Goal: Information Seeking & Learning: Learn about a topic

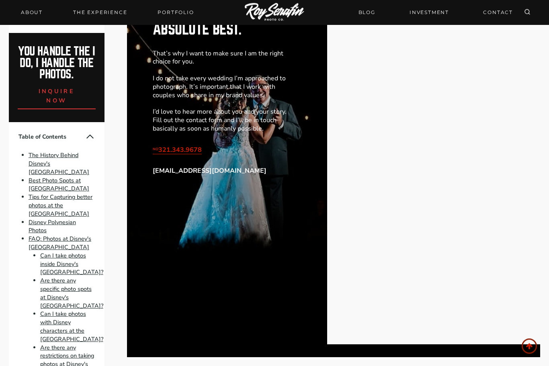
scroll to position [3740, 0]
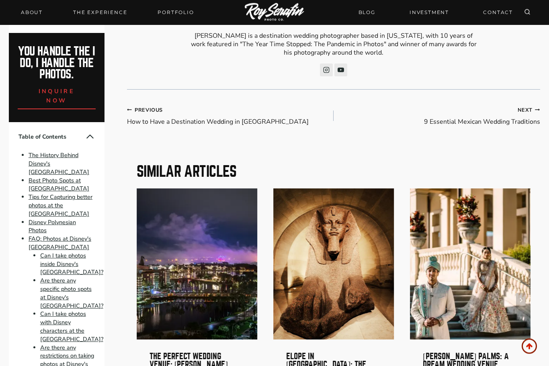
click at [524, 293] on button "Next" at bounding box center [521, 300] width 10 height 14
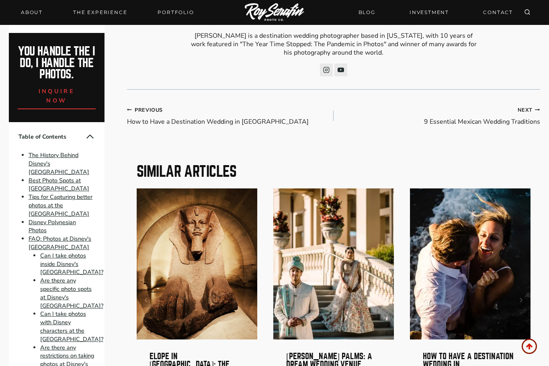
click at [523, 293] on button "Next" at bounding box center [521, 300] width 10 height 14
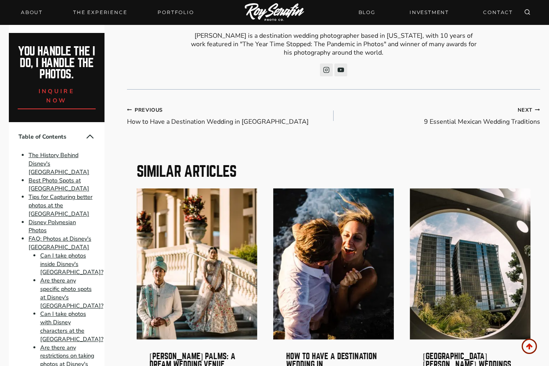
click at [528, 270] on img "5 of 6" at bounding box center [470, 263] width 121 height 151
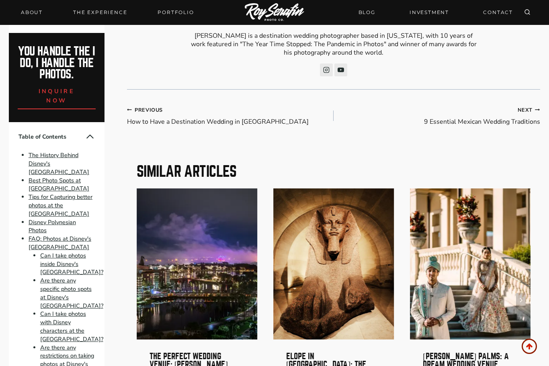
click at [530, 258] on img "3 of 6" at bounding box center [470, 263] width 121 height 151
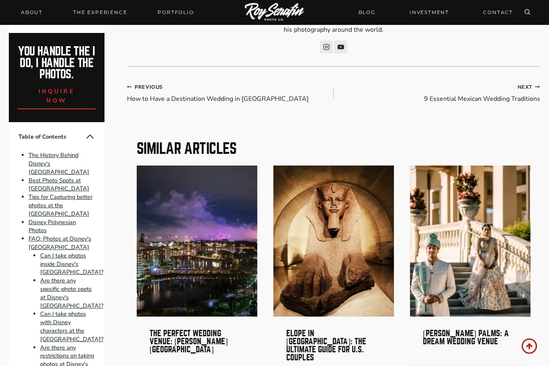
scroll to position [4162, 0]
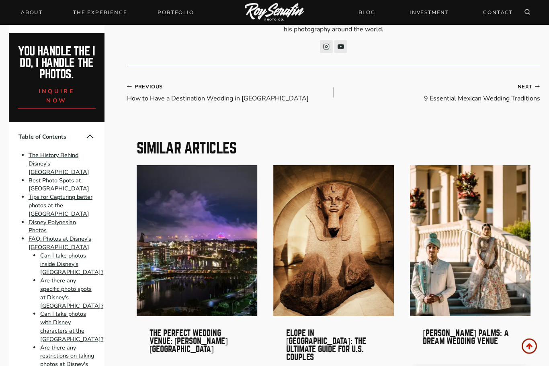
click at [529, 229] on img "3 of 6" at bounding box center [470, 241] width 121 height 151
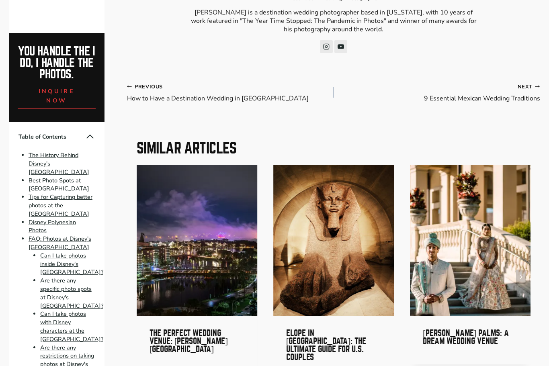
scroll to position [4189, 0]
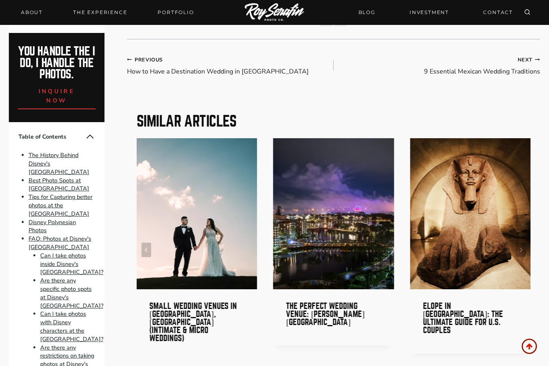
click at [80, 276] on link "Are there any specific photo spots at Disney's Polynesian Resort?" at bounding box center [71, 292] width 63 height 33
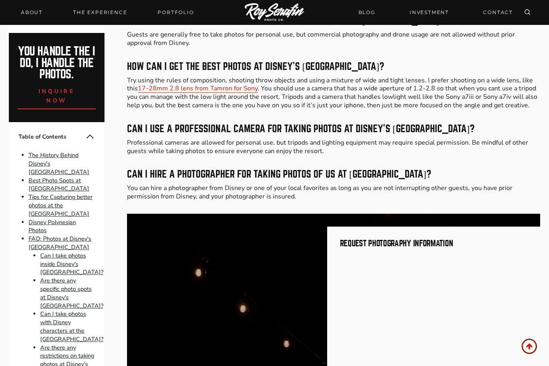
scroll to position [3237, 0]
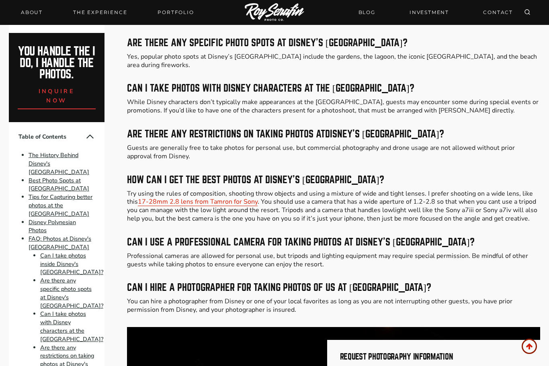
click at [439, 16] on link "INVESTMENT" at bounding box center [429, 12] width 49 height 14
click at [114, 9] on link "THE EXPERIENCE" at bounding box center [99, 12] width 63 height 11
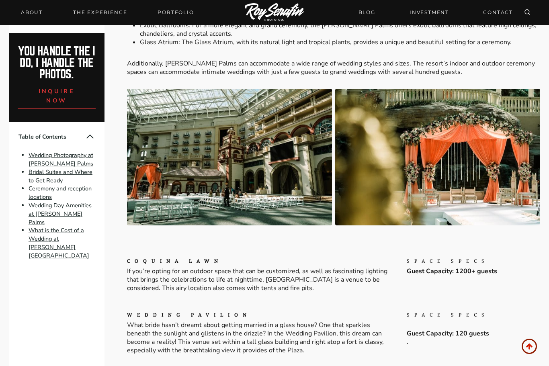
scroll to position [1410, 0]
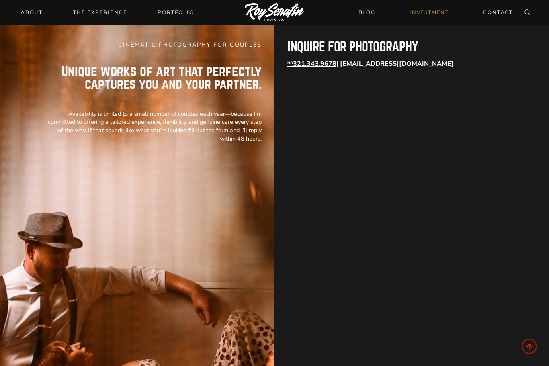
scroll to position [1954, 0]
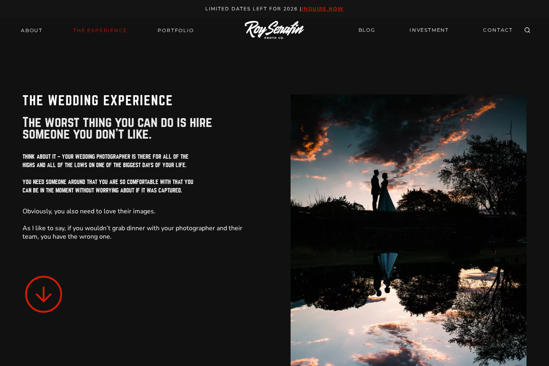
click at [48, 284] on icon at bounding box center [43, 294] width 42 height 42
